Goal: Information Seeking & Learning: Learn about a topic

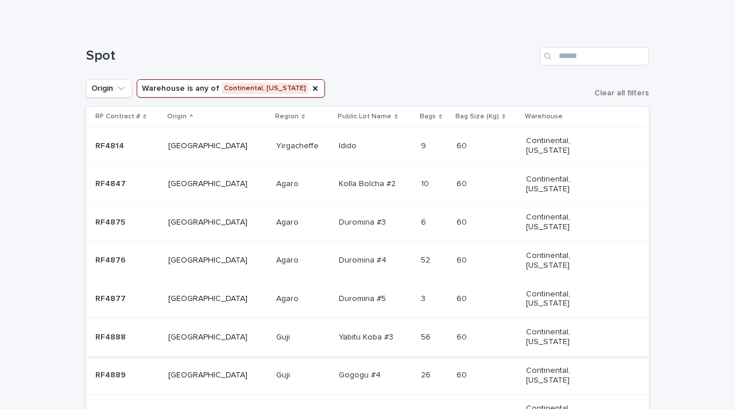
scroll to position [153, 0]
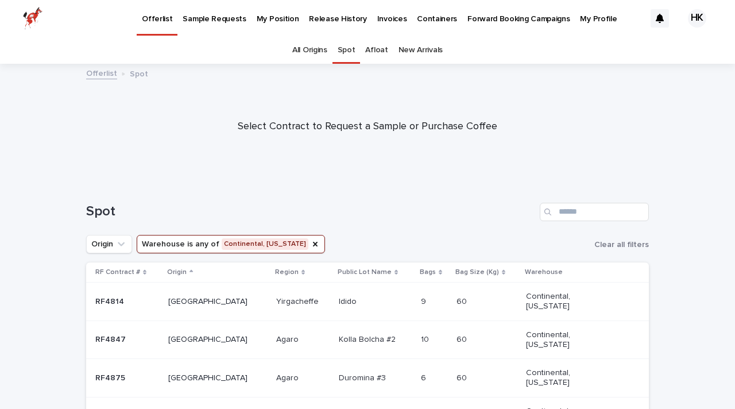
click at [376, 53] on link "Afloat" at bounding box center [376, 50] width 22 height 27
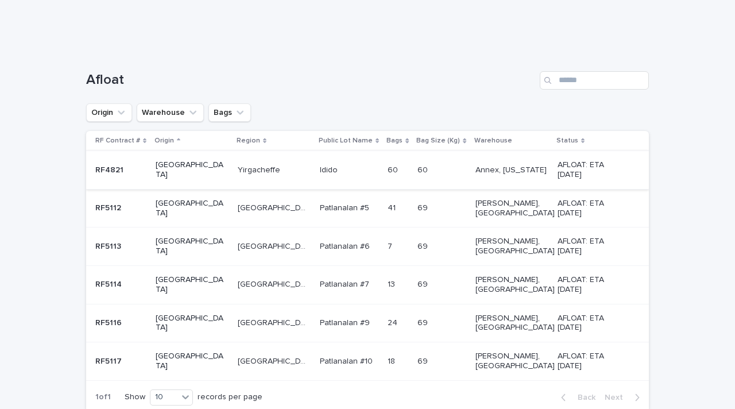
scroll to position [130, 0]
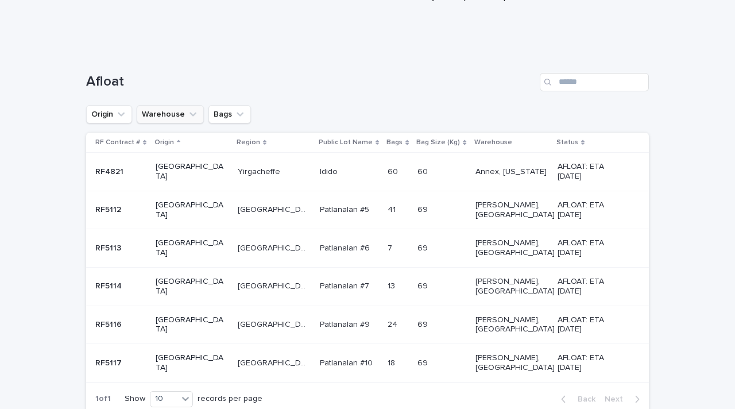
click at [192, 119] on icon "Warehouse" at bounding box center [192, 114] width 11 height 11
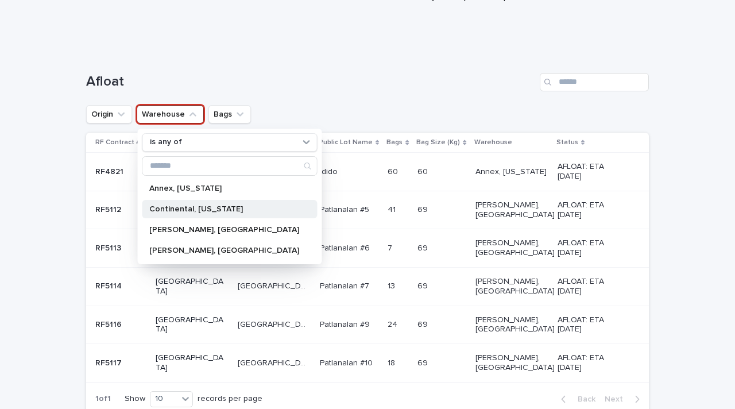
click at [171, 212] on p "Continental, [US_STATE]" at bounding box center [224, 209] width 150 height 8
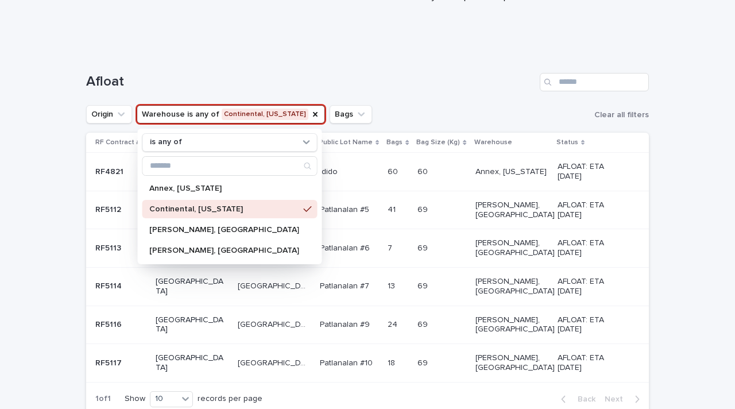
scroll to position [90, 0]
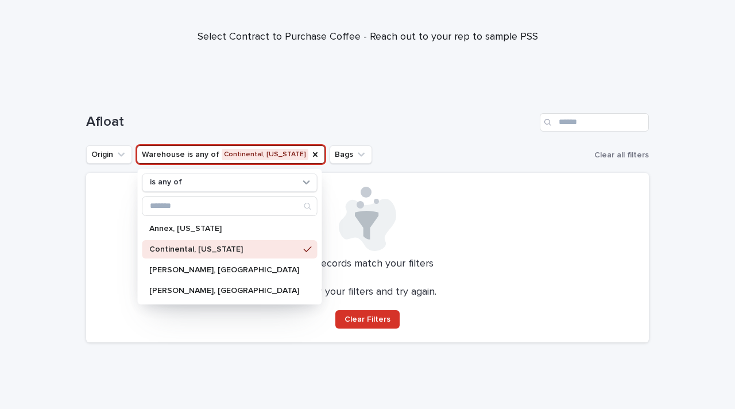
click at [471, 104] on div "Afloat" at bounding box center [367, 117] width 563 height 55
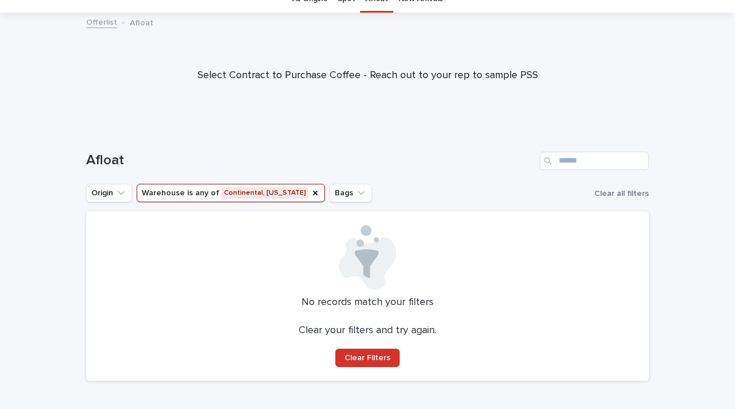
scroll to position [0, 0]
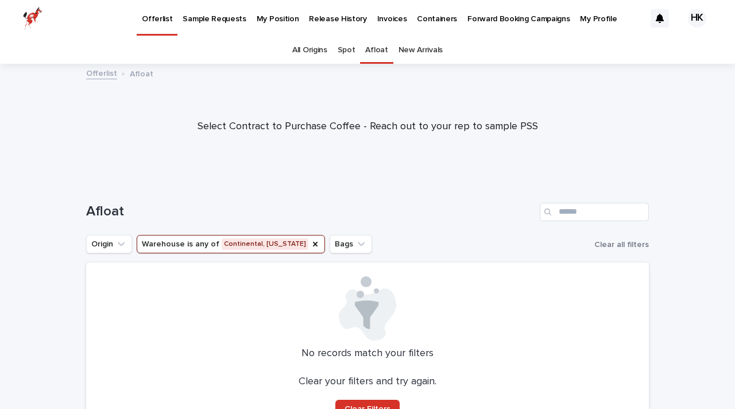
click at [350, 53] on link "Spot" at bounding box center [347, 50] width 18 height 27
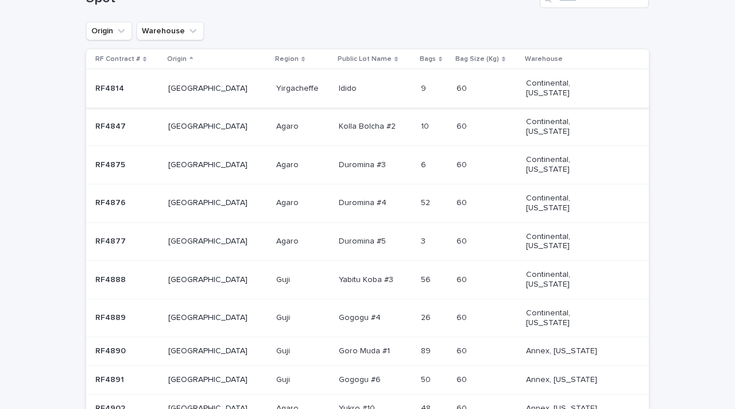
scroll to position [224, 0]
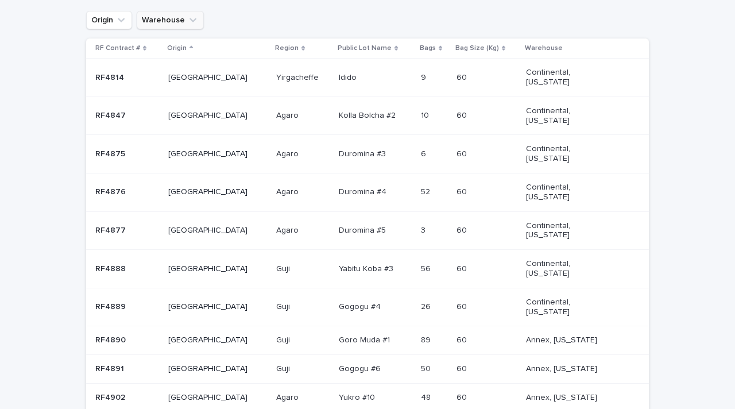
click at [193, 25] on icon "Warehouse" at bounding box center [192, 19] width 11 height 11
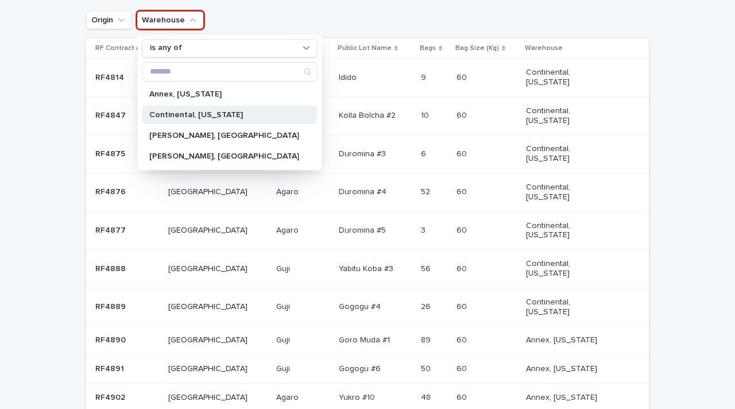
click at [171, 114] on p "Continental, [US_STATE]" at bounding box center [224, 115] width 150 height 8
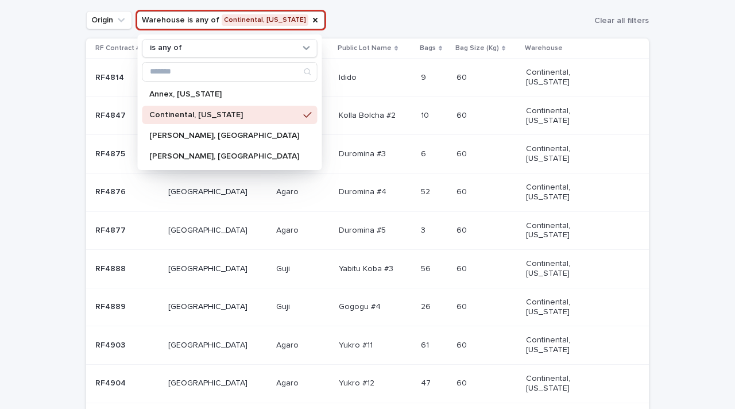
click at [674, 145] on div "Loading... Saving… Loading... Saving… Spot Origin Warehouse is any of Continent…" at bounding box center [367, 228] width 735 height 545
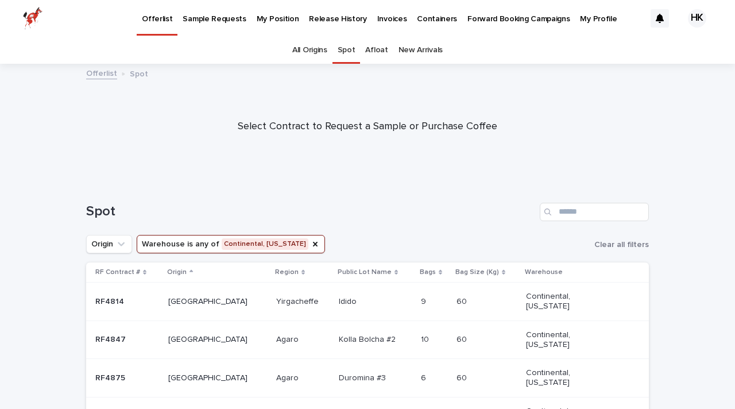
click at [425, 51] on link "New Arrivals" at bounding box center [421, 50] width 44 height 27
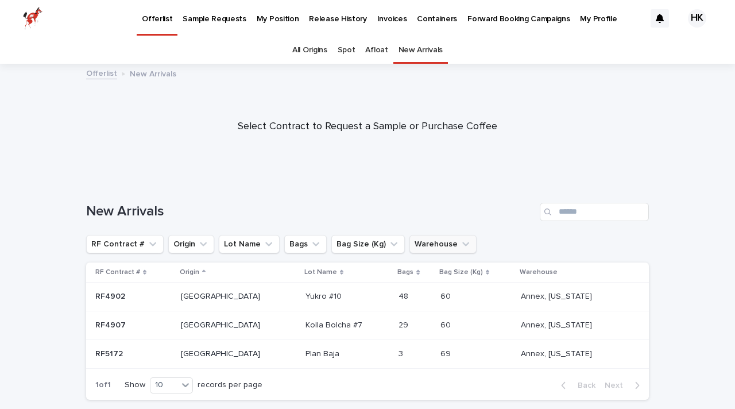
click at [460, 248] on icon "Warehouse" at bounding box center [465, 243] width 11 height 11
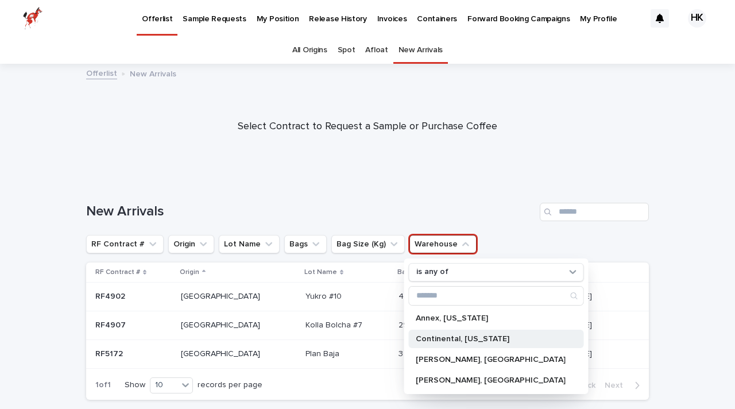
click at [443, 342] on p "Continental, [US_STATE]" at bounding box center [491, 339] width 150 height 8
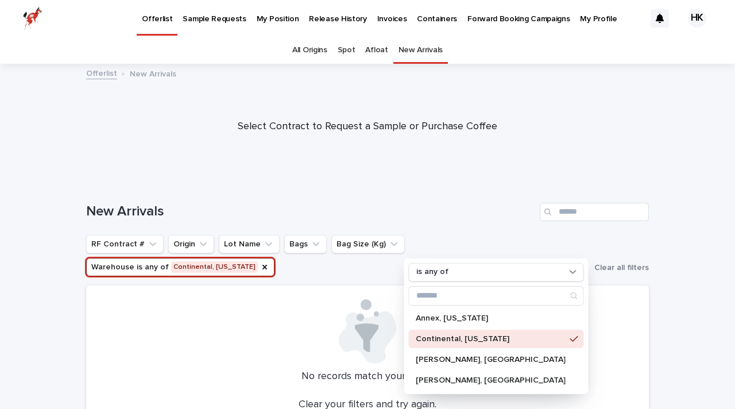
click at [427, 175] on div at bounding box center [367, 121] width 735 height 115
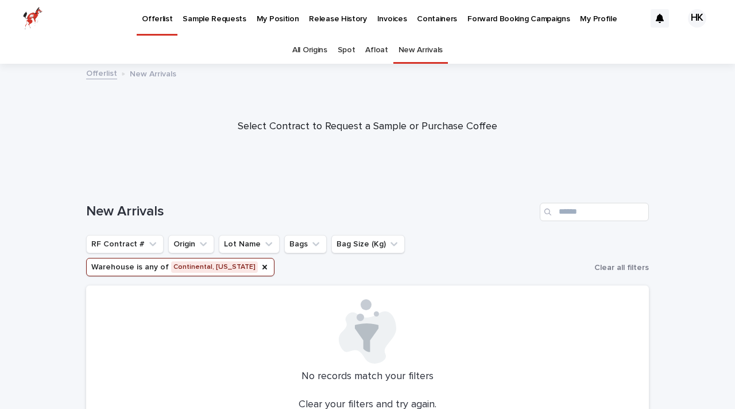
click at [319, 53] on link "All Origins" at bounding box center [309, 50] width 35 height 27
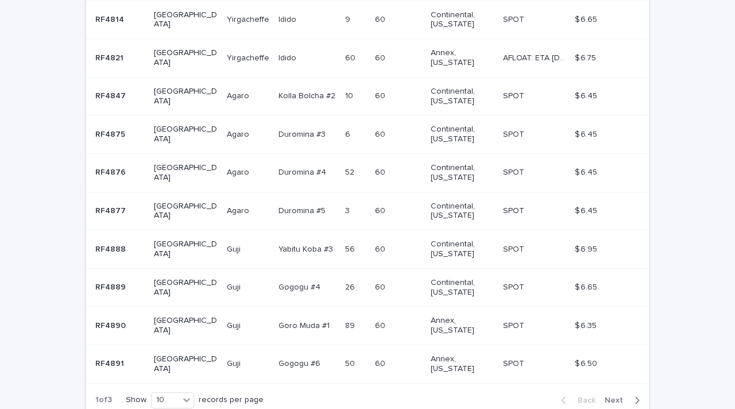
scroll to position [291, 0]
click at [621, 395] on span "Next" at bounding box center [617, 399] width 25 height 8
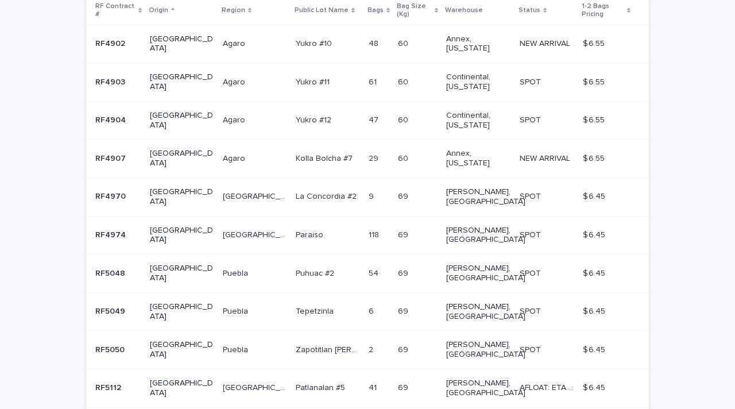
scroll to position [268, 0]
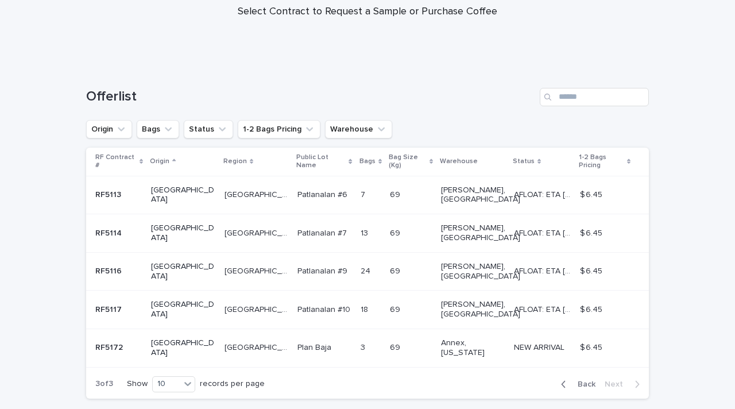
click at [564, 379] on icon "button" at bounding box center [563, 384] width 5 height 10
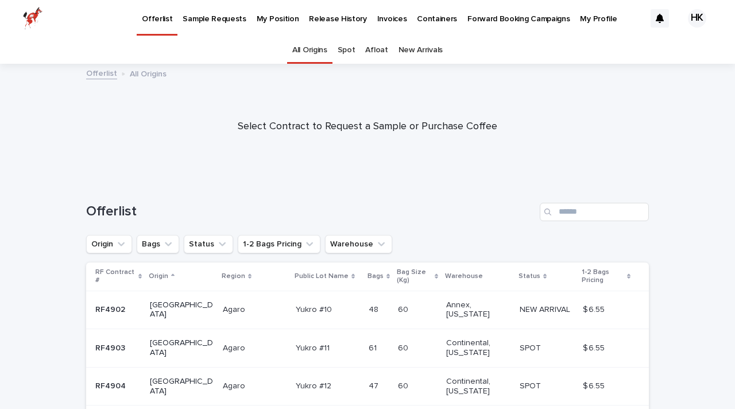
click at [29, 10] on img at bounding box center [33, 18] width 20 height 23
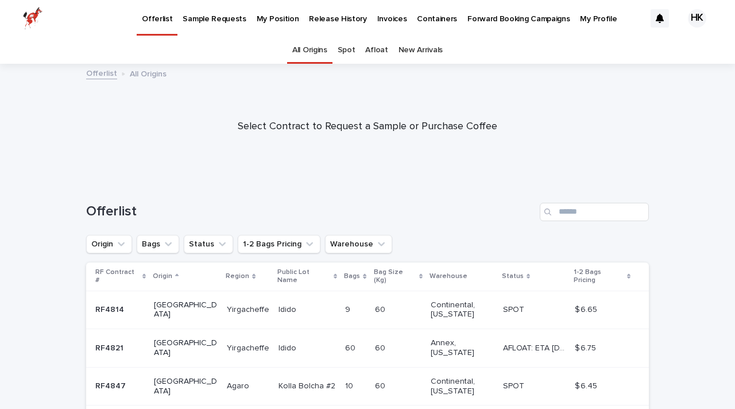
click at [500, 21] on p "Forward Booking Campaigns" at bounding box center [518, 12] width 102 height 24
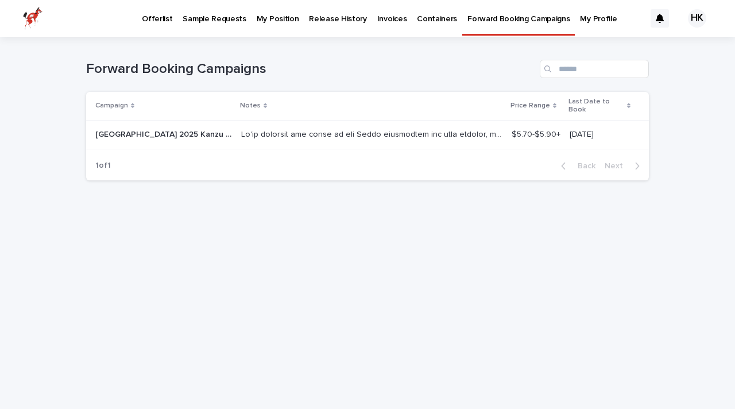
click at [417, 21] on p "Containers" at bounding box center [437, 12] width 40 height 24
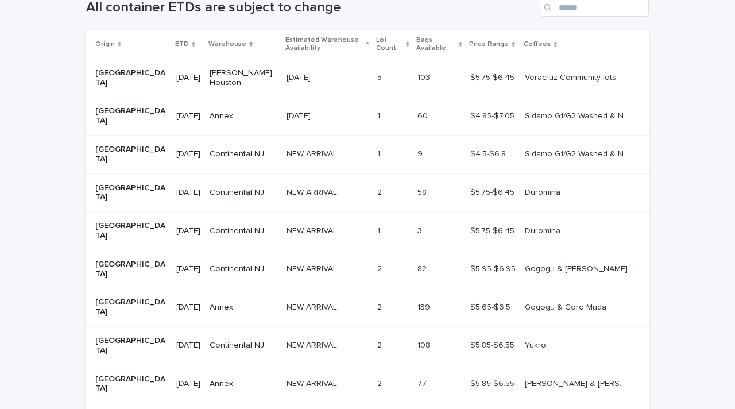
scroll to position [299, 0]
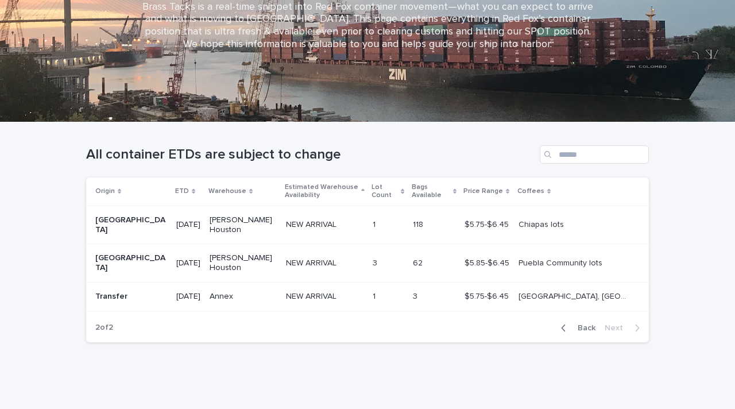
click at [683, 218] on div "Loading... Saving… Loading... Saving… All container ETDs are subject to change …" at bounding box center [367, 265] width 735 height 287
